Goal: Information Seeking & Learning: Compare options

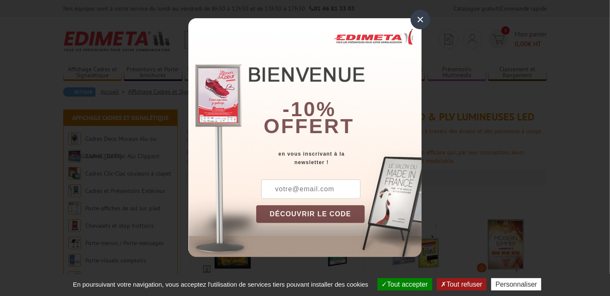
click at [421, 17] on div "×" at bounding box center [421, 20] width 20 height 20
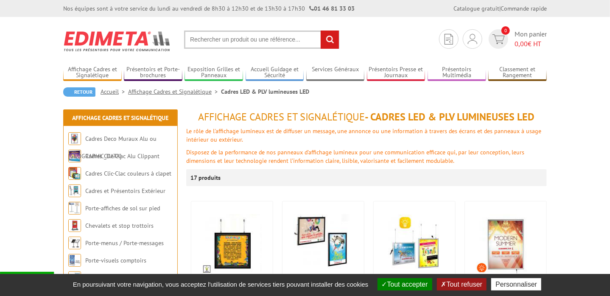
scroll to position [170, 0]
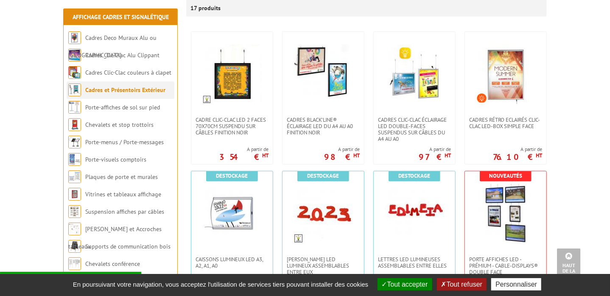
click at [102, 93] on link "Cadres et Présentoirs Extérieur" at bounding box center [125, 90] width 80 height 8
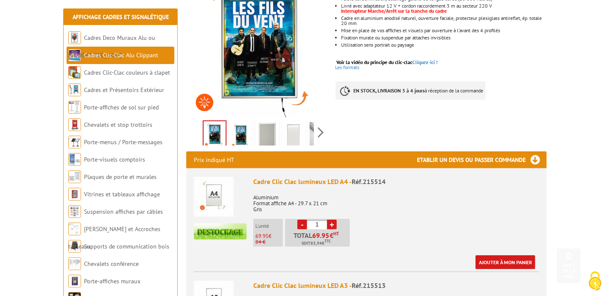
scroll to position [212, 0]
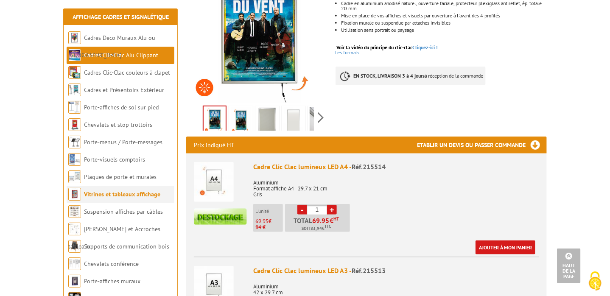
click at [113, 195] on link "Vitrines et tableaux affichage" at bounding box center [122, 194] width 76 height 8
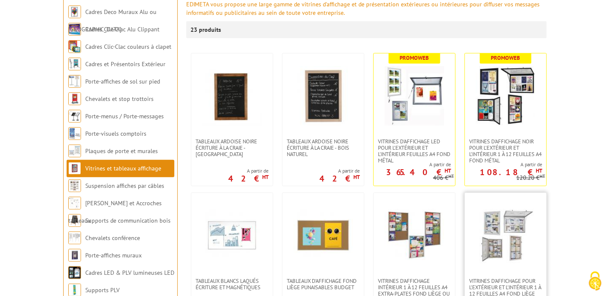
scroll to position [127, 0]
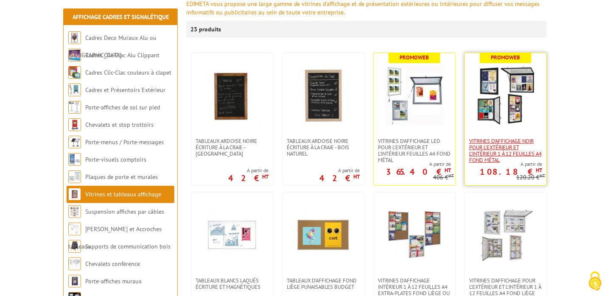
click at [483, 151] on span "VITRINES D'AFFICHAGE NOIR POUR L'EXTÉRIEUR ET L'INTÉRIEUR 1 À 12 FEUILLES A4 FO…" at bounding box center [505, 150] width 73 height 25
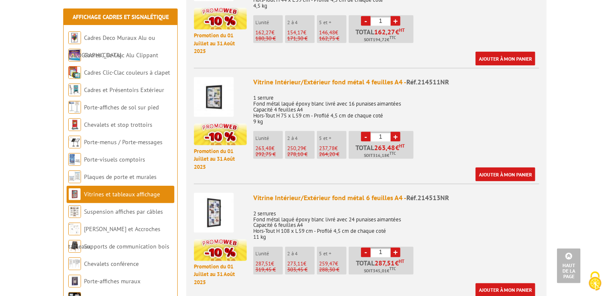
scroll to position [594, 0]
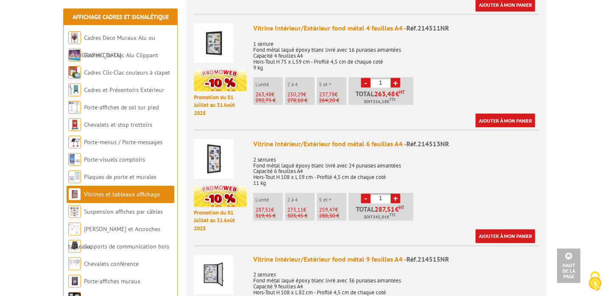
click at [213, 153] on img at bounding box center [214, 159] width 40 height 40
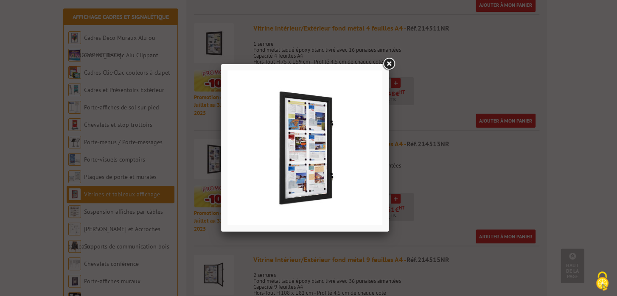
click at [318, 142] on img at bounding box center [304, 147] width 155 height 155
click at [389, 62] on link at bounding box center [388, 63] width 15 height 15
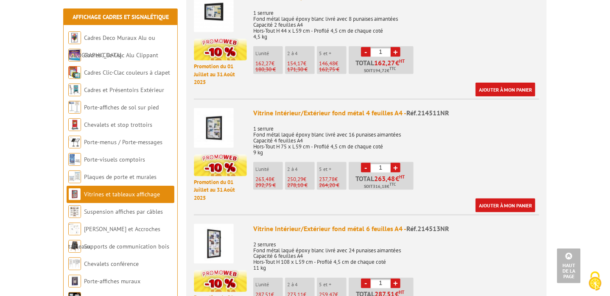
scroll to position [509, 0]
click at [224, 235] on img at bounding box center [214, 244] width 40 height 40
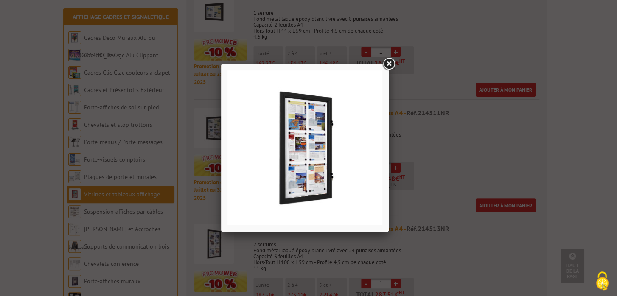
click at [390, 62] on link at bounding box center [388, 63] width 15 height 15
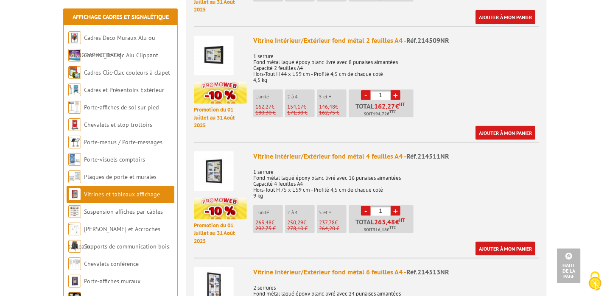
scroll to position [382, 0]
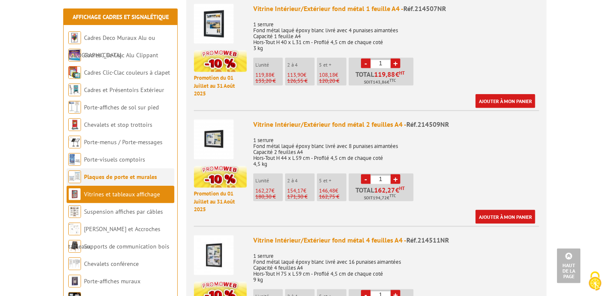
click at [113, 176] on link "Plaques de porte et murales" at bounding box center [120, 177] width 73 height 8
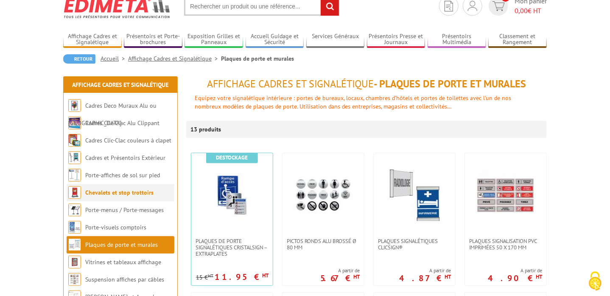
scroll to position [85, 0]
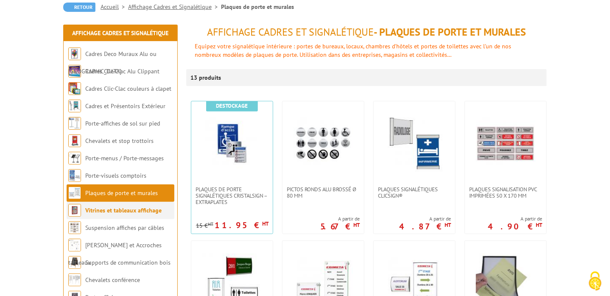
click at [108, 214] on link "Vitrines et tableaux affichage" at bounding box center [123, 211] width 76 height 8
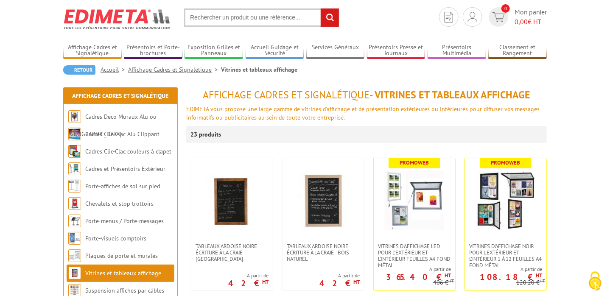
scroll to position [42, 0]
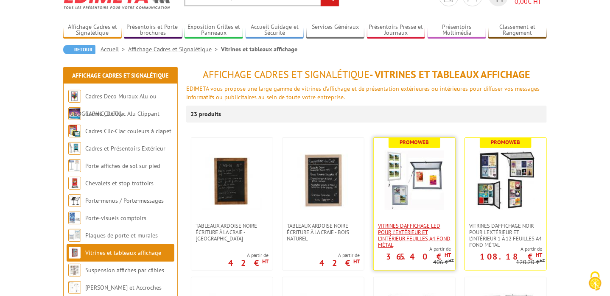
click at [400, 230] on span "Vitrines d'affichage LED pour l'extérieur et l'intérieur feuilles A4 fond métal" at bounding box center [414, 235] width 73 height 25
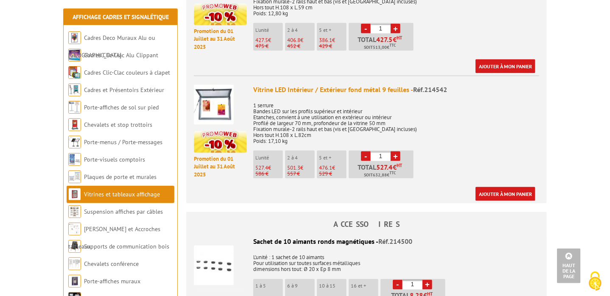
scroll to position [551, 0]
